Goal: Information Seeking & Learning: Learn about a topic

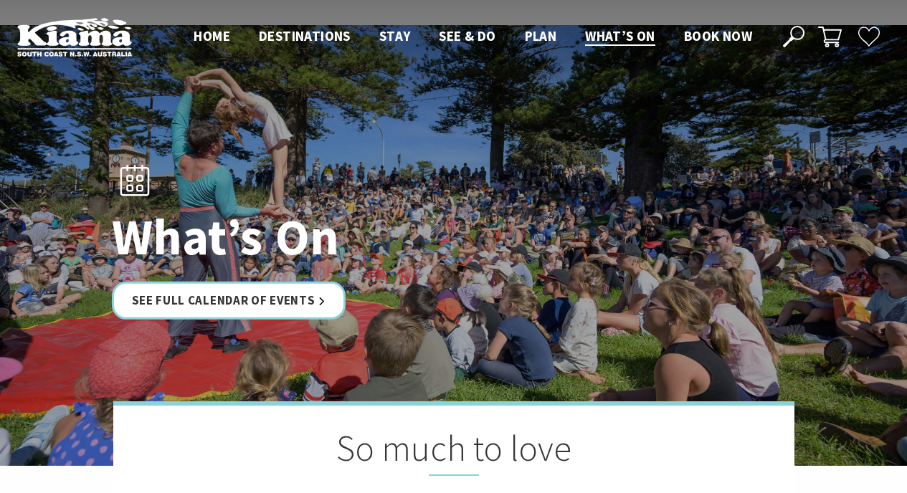
scroll to position [54, 0]
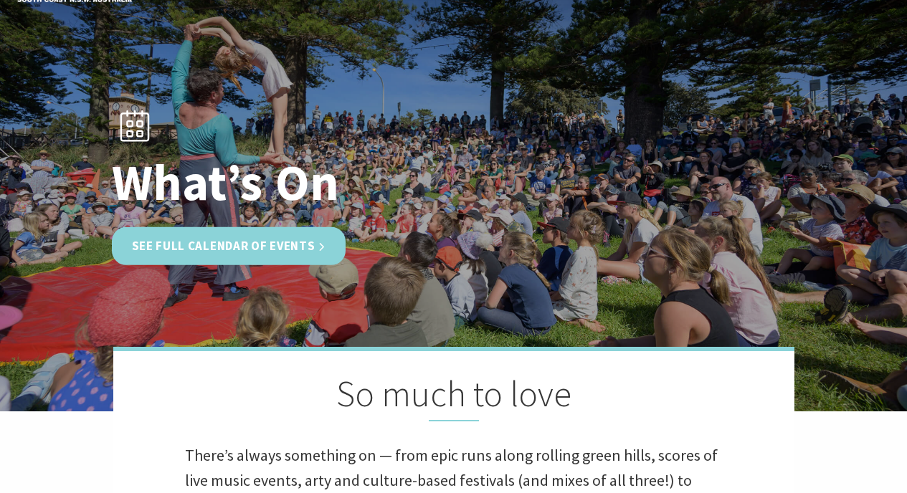
click at [256, 252] on link "See Full Calendar of Events" at bounding box center [229, 246] width 234 height 38
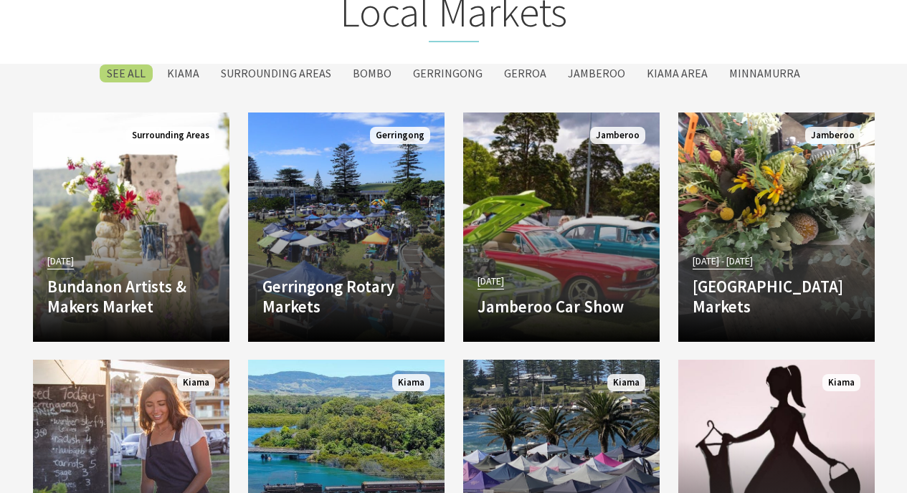
scroll to position [1957, 0]
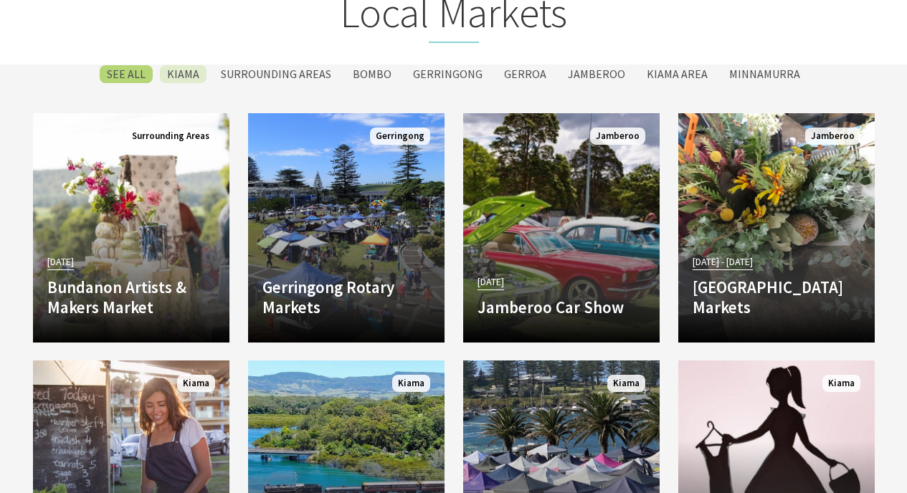
click at [206, 77] on label "Kiama" at bounding box center [183, 74] width 47 height 18
click at [0, 0] on input "Kiama" at bounding box center [0, 0] width 0 height 0
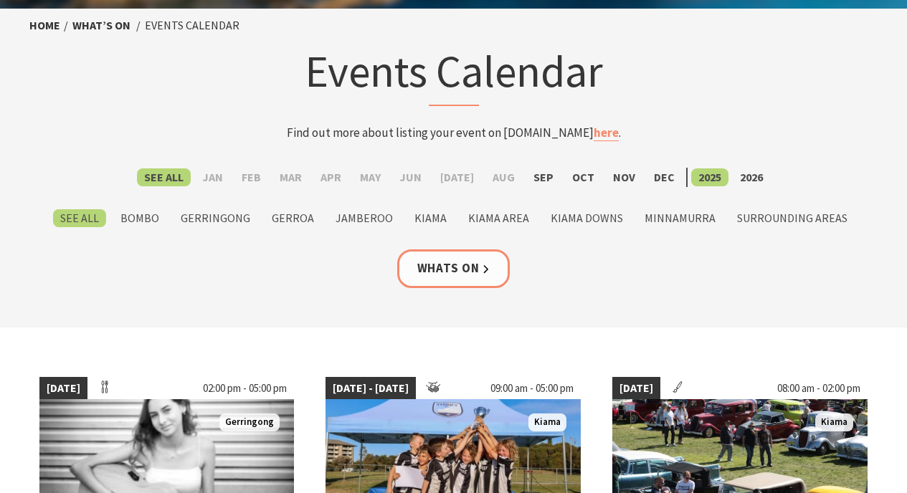
scroll to position [70, 0]
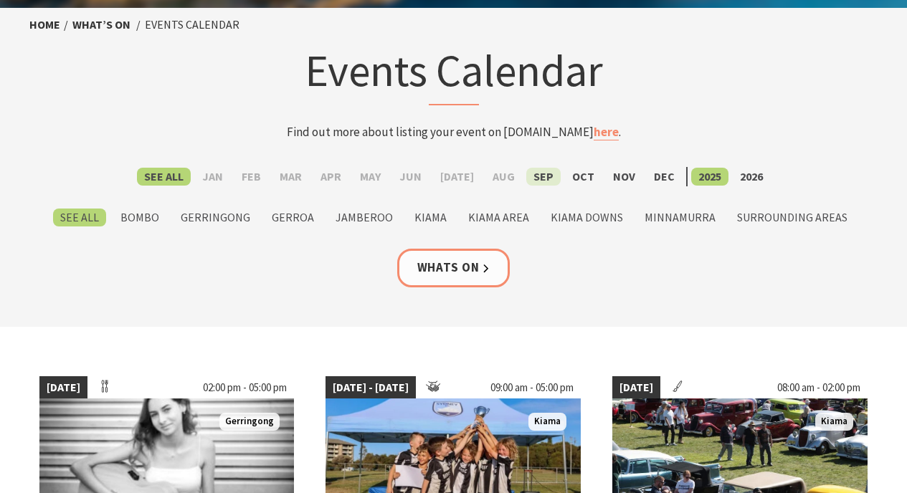
click at [531, 174] on label "Sep" at bounding box center [543, 177] width 34 height 18
click at [0, 0] on input "Sep" at bounding box center [0, 0] width 0 height 0
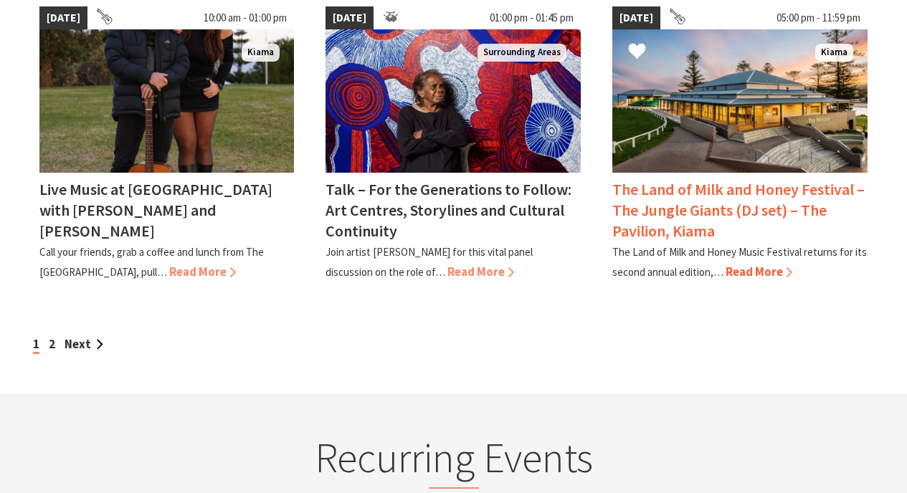
scroll to position [1403, 0]
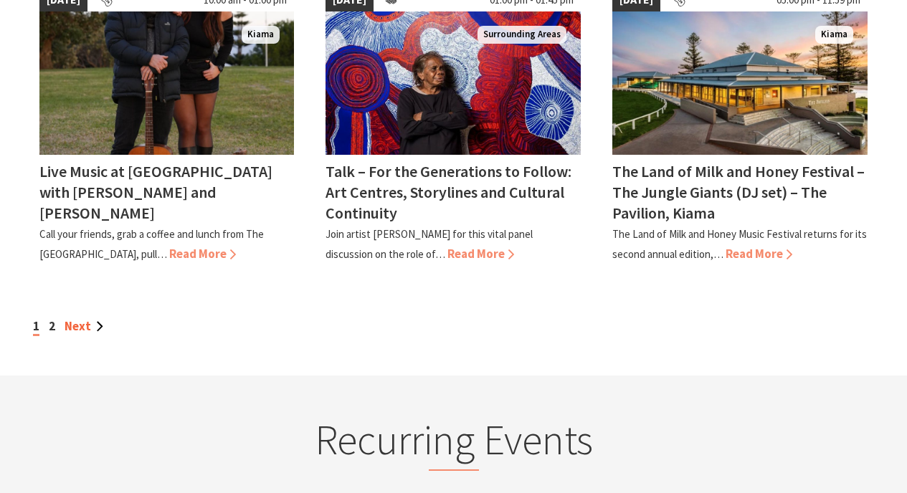
click at [88, 318] on link "Next" at bounding box center [84, 326] width 39 height 16
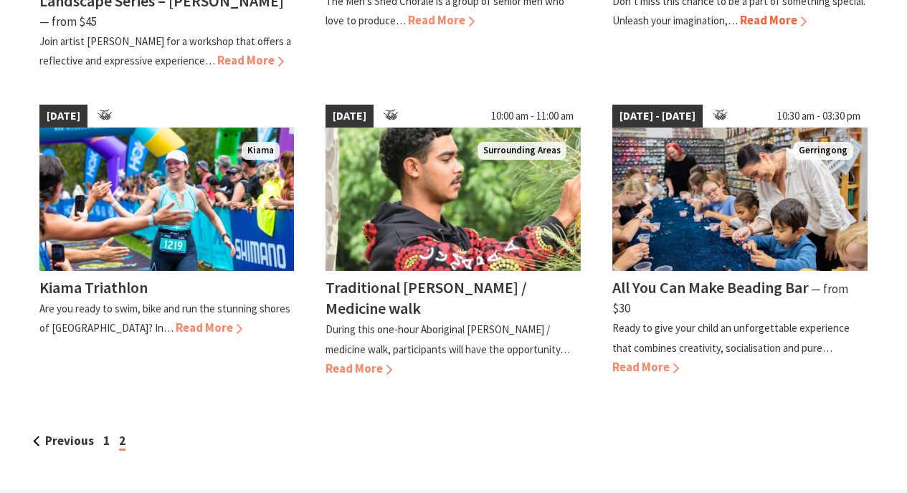
scroll to position [937, 0]
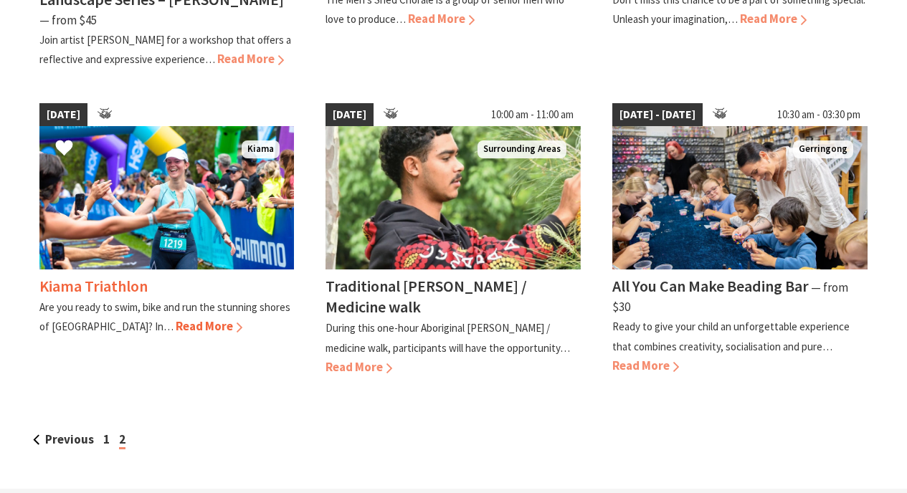
click at [176, 327] on span "Read More" at bounding box center [209, 326] width 67 height 16
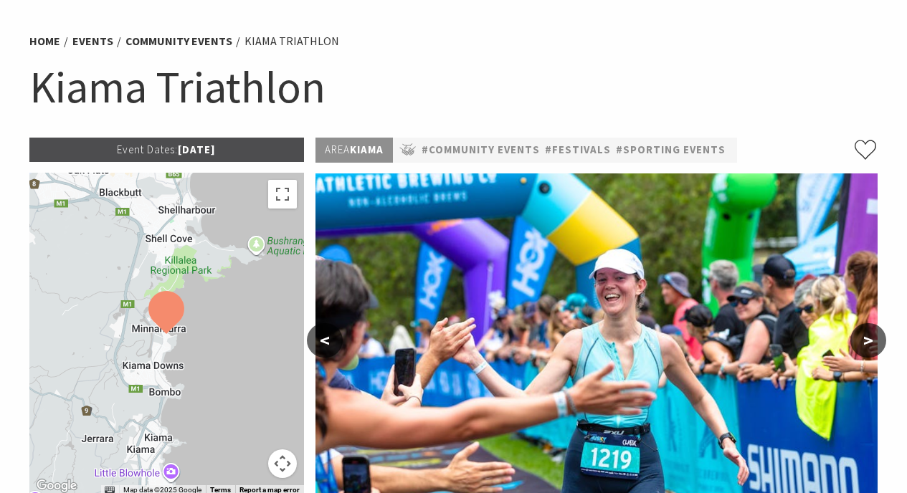
scroll to position [93, 0]
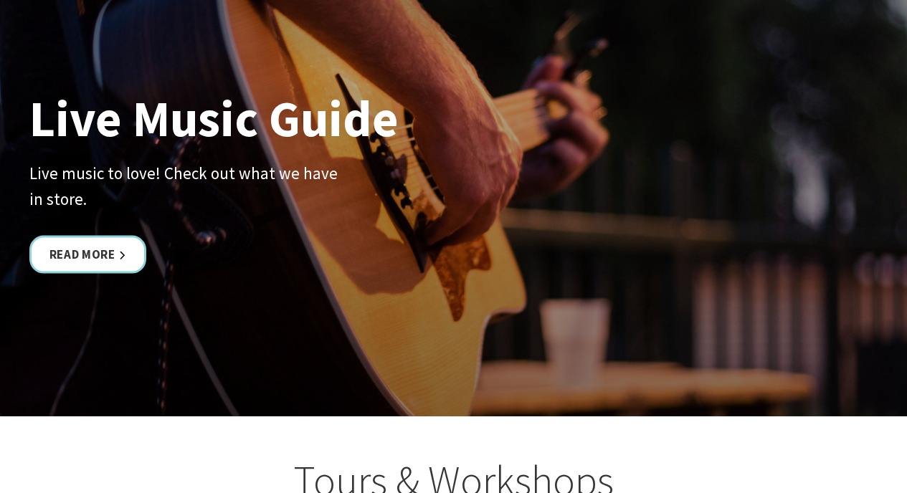
scroll to position [2931, 0]
